Goal: Task Accomplishment & Management: Use online tool/utility

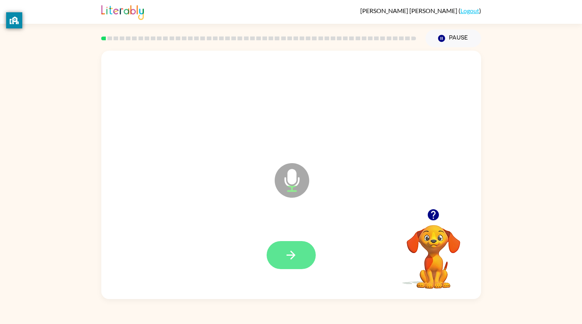
click at [294, 251] on icon "button" at bounding box center [290, 254] width 13 height 13
click at [294, 251] on div at bounding box center [291, 255] width 49 height 28
click at [303, 265] on button "button" at bounding box center [291, 255] width 49 height 28
click at [303, 265] on div at bounding box center [291, 255] width 49 height 28
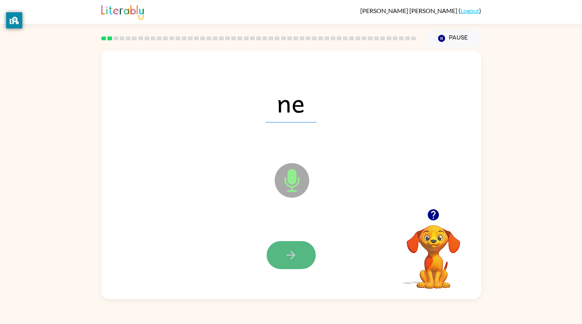
click at [299, 258] on button "button" at bounding box center [291, 255] width 49 height 28
click at [303, 257] on button "button" at bounding box center [291, 255] width 49 height 28
click at [278, 251] on button "button" at bounding box center [291, 255] width 49 height 28
click at [283, 257] on button "button" at bounding box center [291, 255] width 49 height 28
click at [306, 260] on button "button" at bounding box center [291, 255] width 49 height 28
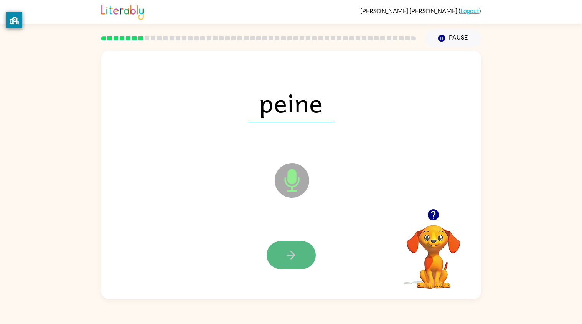
click at [288, 262] on button "button" at bounding box center [291, 255] width 49 height 28
click at [291, 255] on icon "button" at bounding box center [290, 254] width 13 height 13
click at [288, 258] on icon "button" at bounding box center [290, 254] width 13 height 13
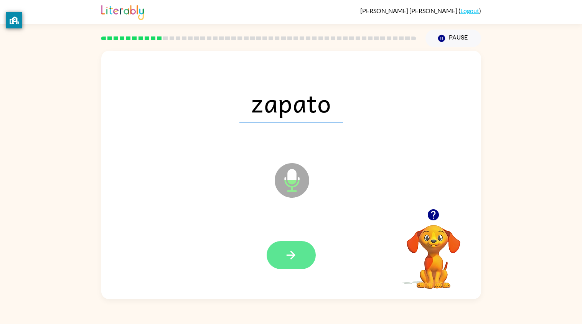
click at [306, 253] on button "button" at bounding box center [291, 255] width 49 height 28
click at [294, 245] on button "button" at bounding box center [291, 255] width 49 height 28
click at [294, 259] on icon "button" at bounding box center [290, 254] width 13 height 13
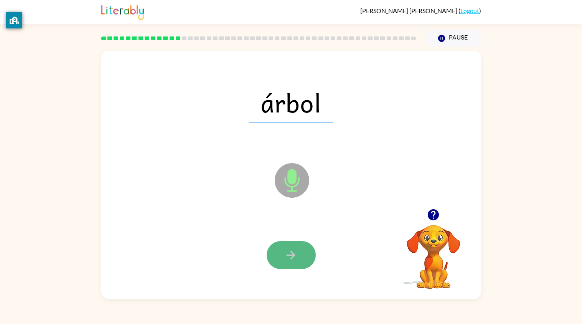
click at [284, 247] on button "button" at bounding box center [291, 255] width 49 height 28
click at [286, 246] on button "button" at bounding box center [291, 255] width 49 height 28
click at [293, 259] on icon "button" at bounding box center [290, 254] width 13 height 13
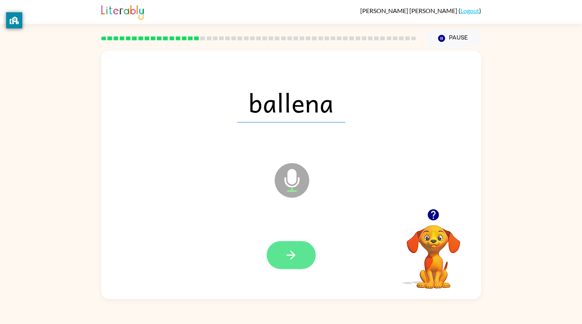
click at [291, 251] on icon "button" at bounding box center [291, 255] width 9 height 9
click at [288, 251] on icon "button" at bounding box center [290, 254] width 13 height 13
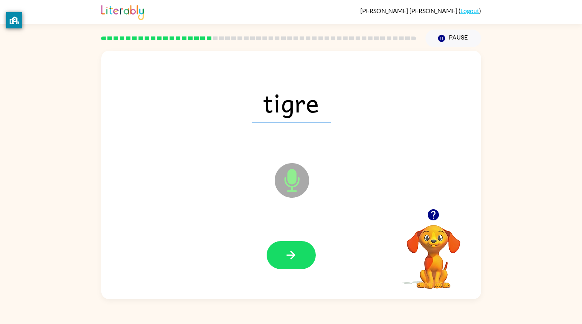
click at [286, 252] on icon "button" at bounding box center [290, 254] width 13 height 13
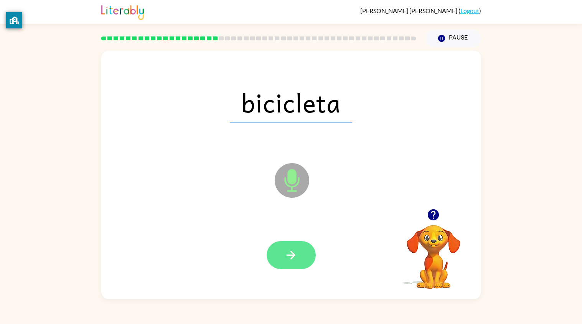
click at [286, 253] on icon "button" at bounding box center [290, 254] width 13 height 13
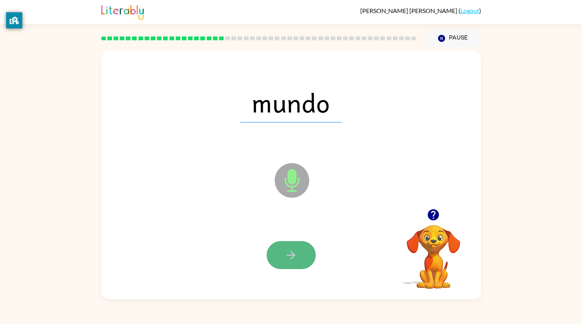
click at [286, 255] on icon "button" at bounding box center [290, 254] width 13 height 13
click at [286, 254] on icon "button" at bounding box center [290, 254] width 13 height 13
click at [287, 253] on icon "button" at bounding box center [290, 254] width 13 height 13
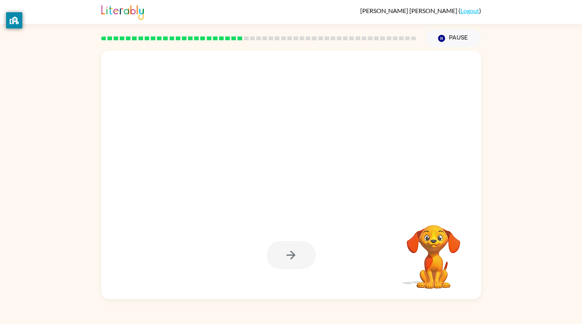
click at [317, 233] on div at bounding box center [291, 255] width 365 height 73
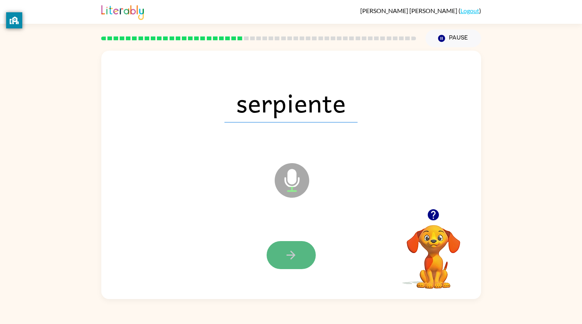
click at [283, 255] on button "button" at bounding box center [291, 255] width 49 height 28
click at [306, 256] on button "button" at bounding box center [291, 255] width 49 height 28
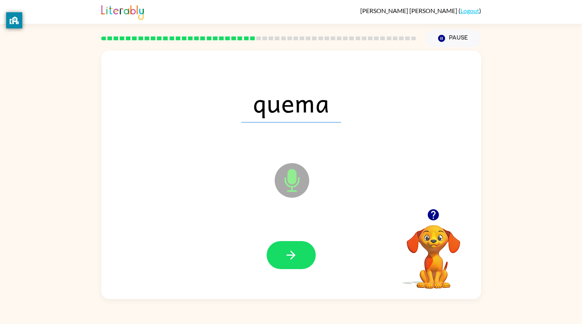
click at [288, 238] on div at bounding box center [291, 255] width 365 height 73
click at [289, 256] on icon "button" at bounding box center [290, 254] width 13 height 13
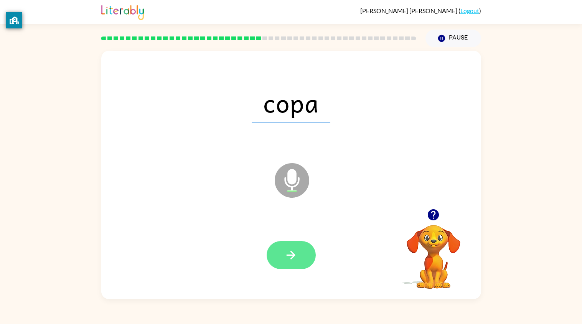
click at [290, 255] on icon "button" at bounding box center [291, 255] width 9 height 9
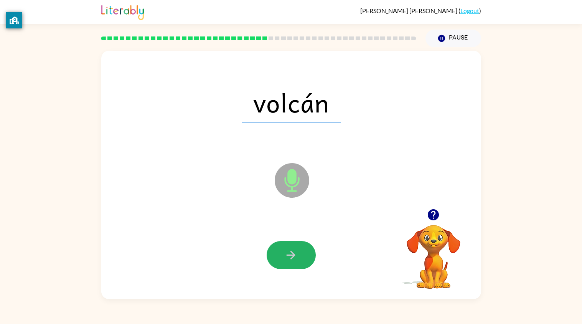
click at [289, 256] on icon "button" at bounding box center [290, 254] width 13 height 13
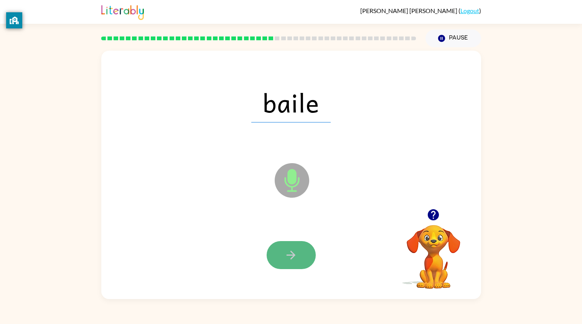
click at [286, 254] on icon "button" at bounding box center [290, 254] width 13 height 13
click at [279, 249] on button "button" at bounding box center [291, 255] width 49 height 28
click at [279, 253] on button "button" at bounding box center [291, 255] width 49 height 28
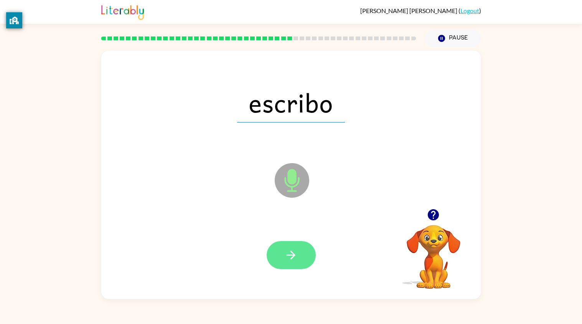
click at [279, 253] on button "button" at bounding box center [291, 255] width 49 height 28
click at [283, 258] on button "button" at bounding box center [291, 255] width 49 height 28
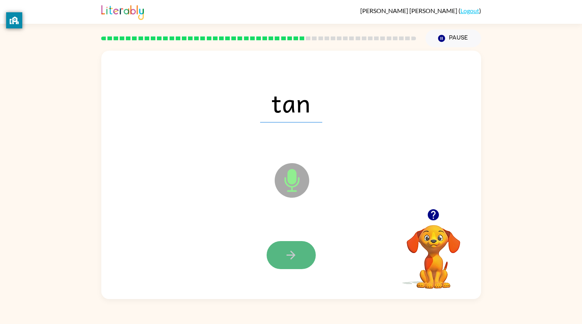
click at [282, 255] on button "button" at bounding box center [291, 255] width 49 height 28
click at [281, 255] on button "button" at bounding box center [291, 255] width 49 height 28
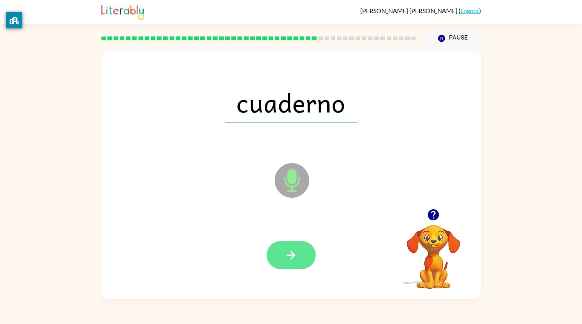
click at [289, 250] on icon "button" at bounding box center [290, 254] width 13 height 13
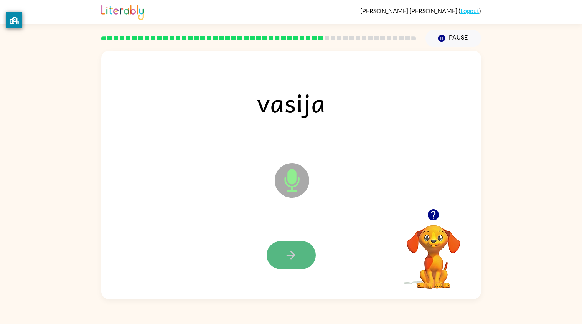
click at [291, 260] on icon "button" at bounding box center [290, 254] width 13 height 13
click at [291, 256] on icon "button" at bounding box center [290, 254] width 13 height 13
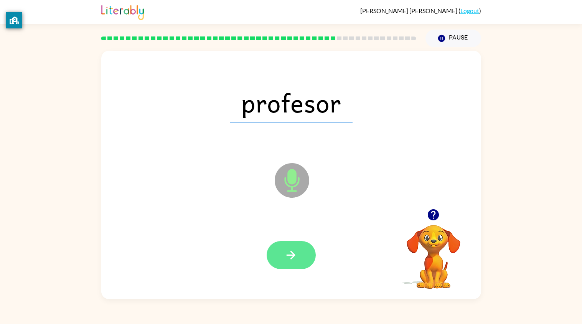
click at [287, 258] on icon "button" at bounding box center [290, 254] width 13 height 13
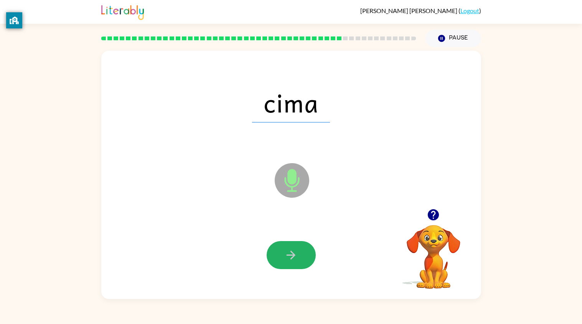
click at [287, 258] on icon "button" at bounding box center [290, 254] width 13 height 13
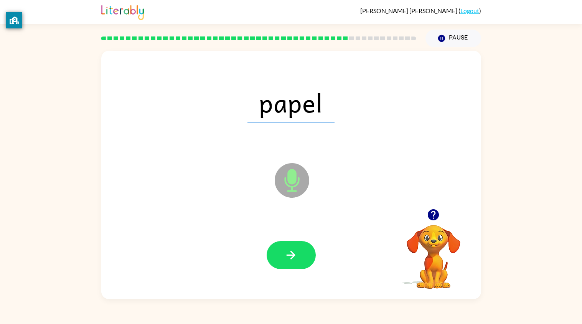
click at [286, 258] on icon "button" at bounding box center [290, 254] width 13 height 13
click at [280, 256] on button "button" at bounding box center [291, 255] width 49 height 28
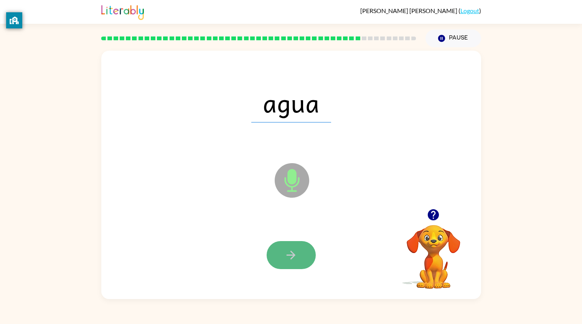
click at [296, 258] on icon "button" at bounding box center [290, 254] width 13 height 13
click at [295, 262] on button "button" at bounding box center [291, 255] width 49 height 28
click at [293, 261] on icon "button" at bounding box center [290, 254] width 13 height 13
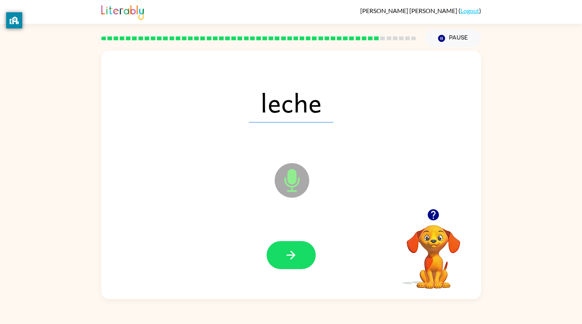
click at [291, 262] on button "button" at bounding box center [291, 255] width 49 height 28
click at [291, 254] on icon "button" at bounding box center [290, 254] width 13 height 13
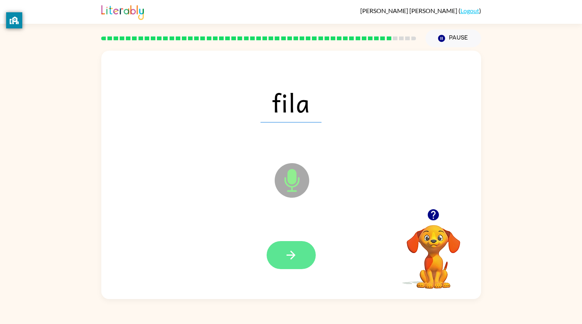
click at [298, 257] on icon "button" at bounding box center [290, 254] width 13 height 13
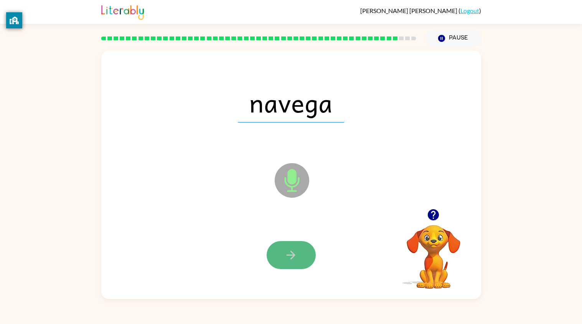
click at [296, 259] on icon "button" at bounding box center [290, 254] width 13 height 13
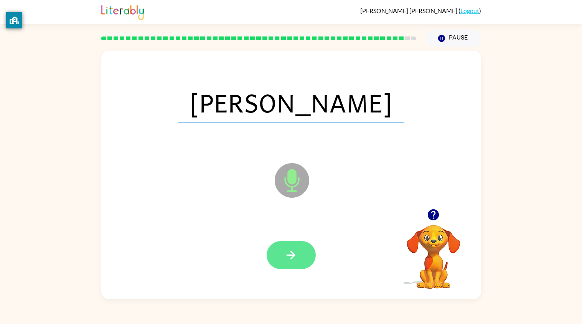
click at [296, 258] on icon "button" at bounding box center [290, 254] width 13 height 13
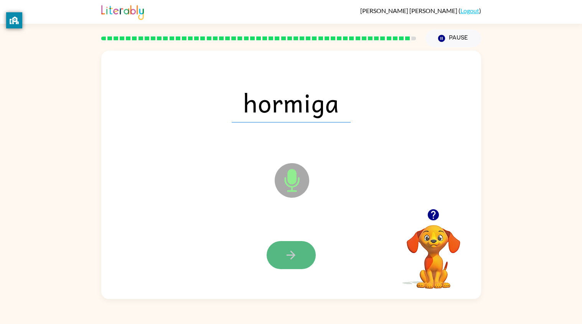
click at [295, 259] on icon "button" at bounding box center [290, 254] width 13 height 13
